Goal: Information Seeking & Learning: Find contact information

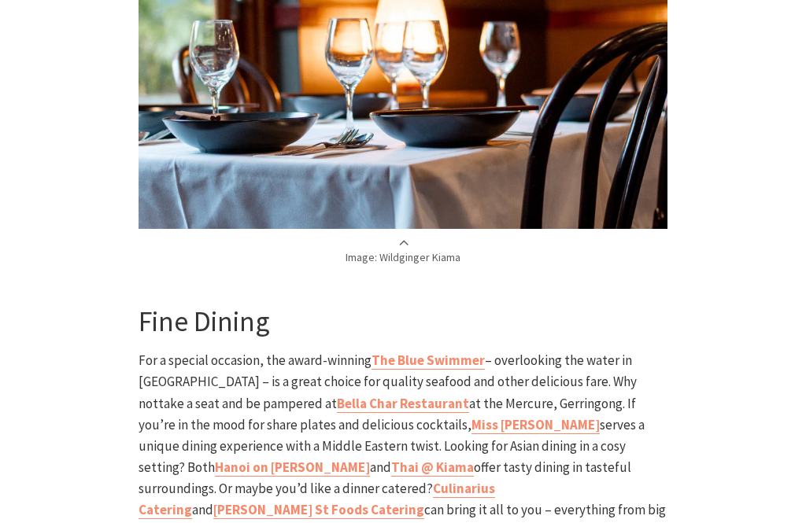
scroll to position [2614, 0]
click at [169, 480] on b "Culinarius Catering" at bounding box center [317, 499] width 356 height 39
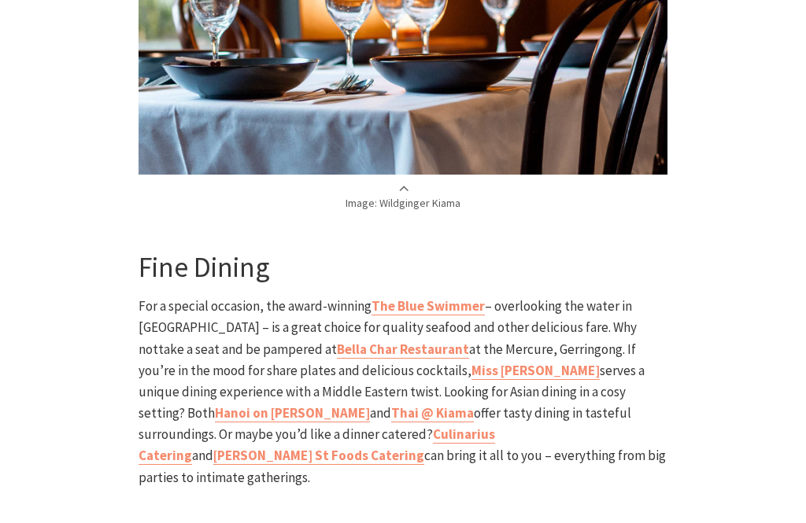
scroll to position [2668, 0]
click at [351, 448] on b "[PERSON_NAME] St Foods Catering" at bounding box center [318, 456] width 211 height 17
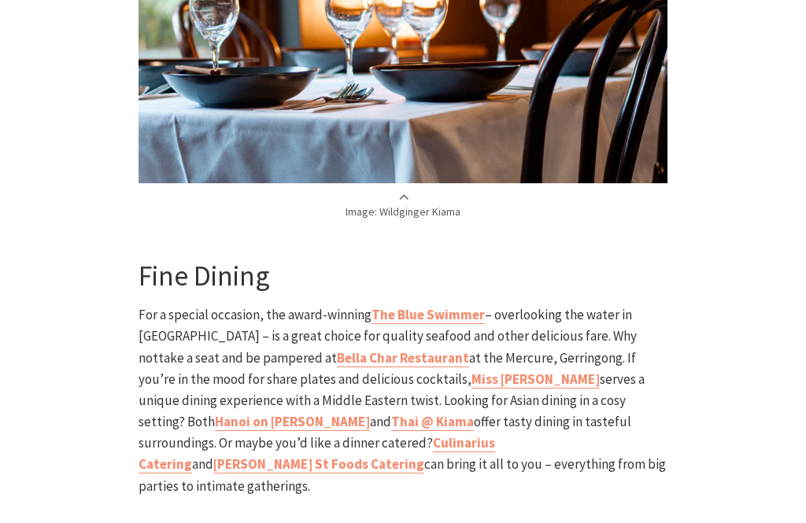
scroll to position [2657, 0]
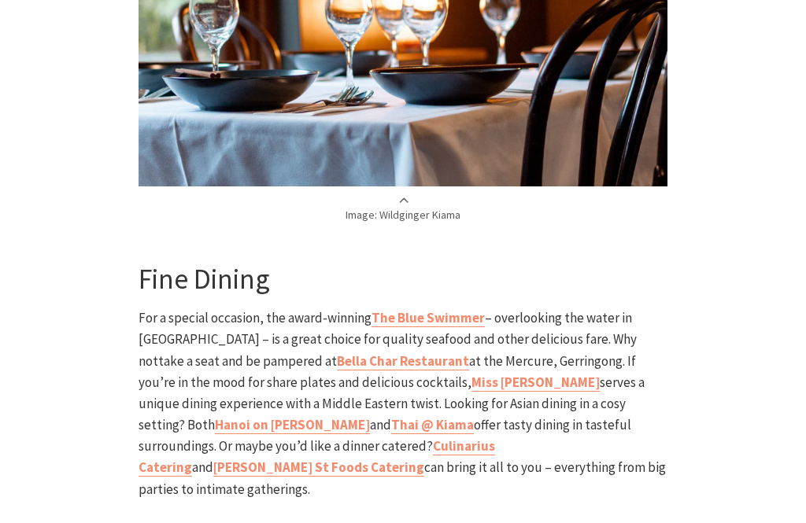
click at [412, 194] on p "Image: Wildginger Kiama" at bounding box center [403, 208] width 529 height 29
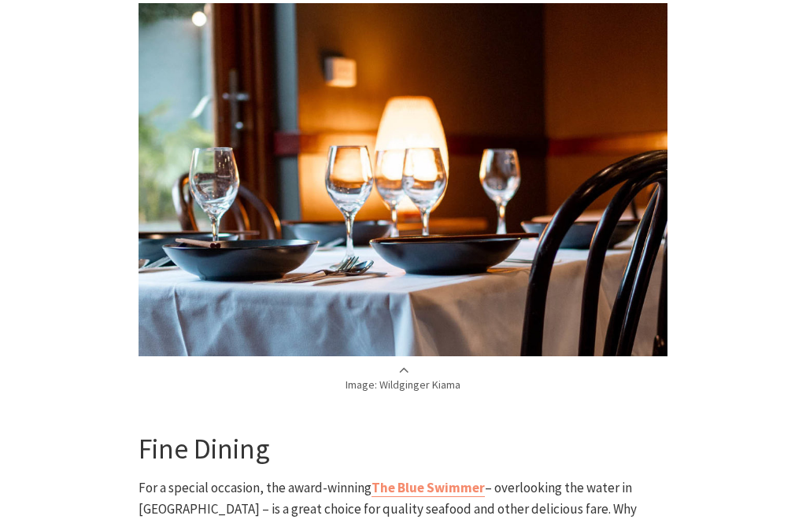
scroll to position [2488, 0]
